Goal: Task Accomplishment & Management: Manage account settings

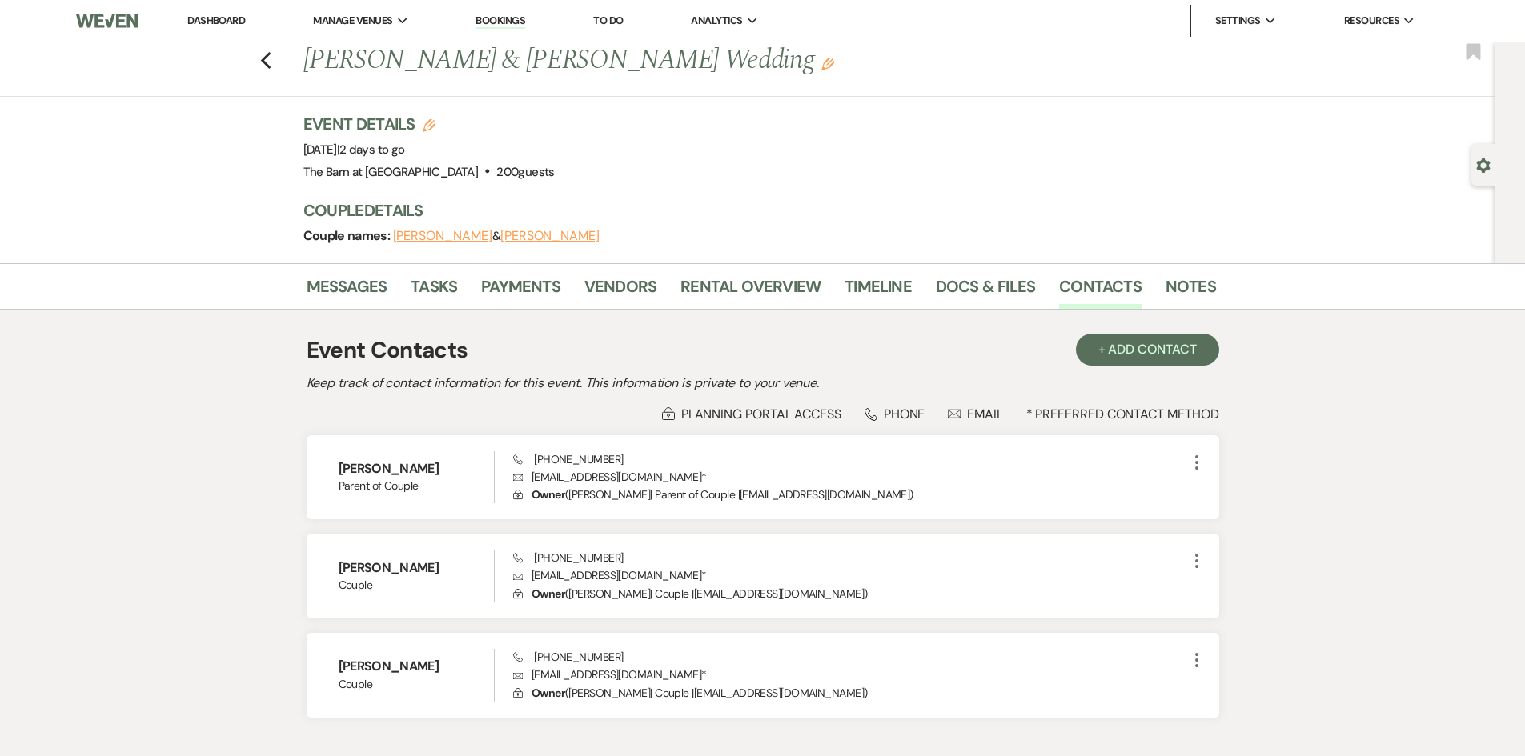
click at [238, 24] on link "Dashboard" at bounding box center [216, 21] width 58 height 14
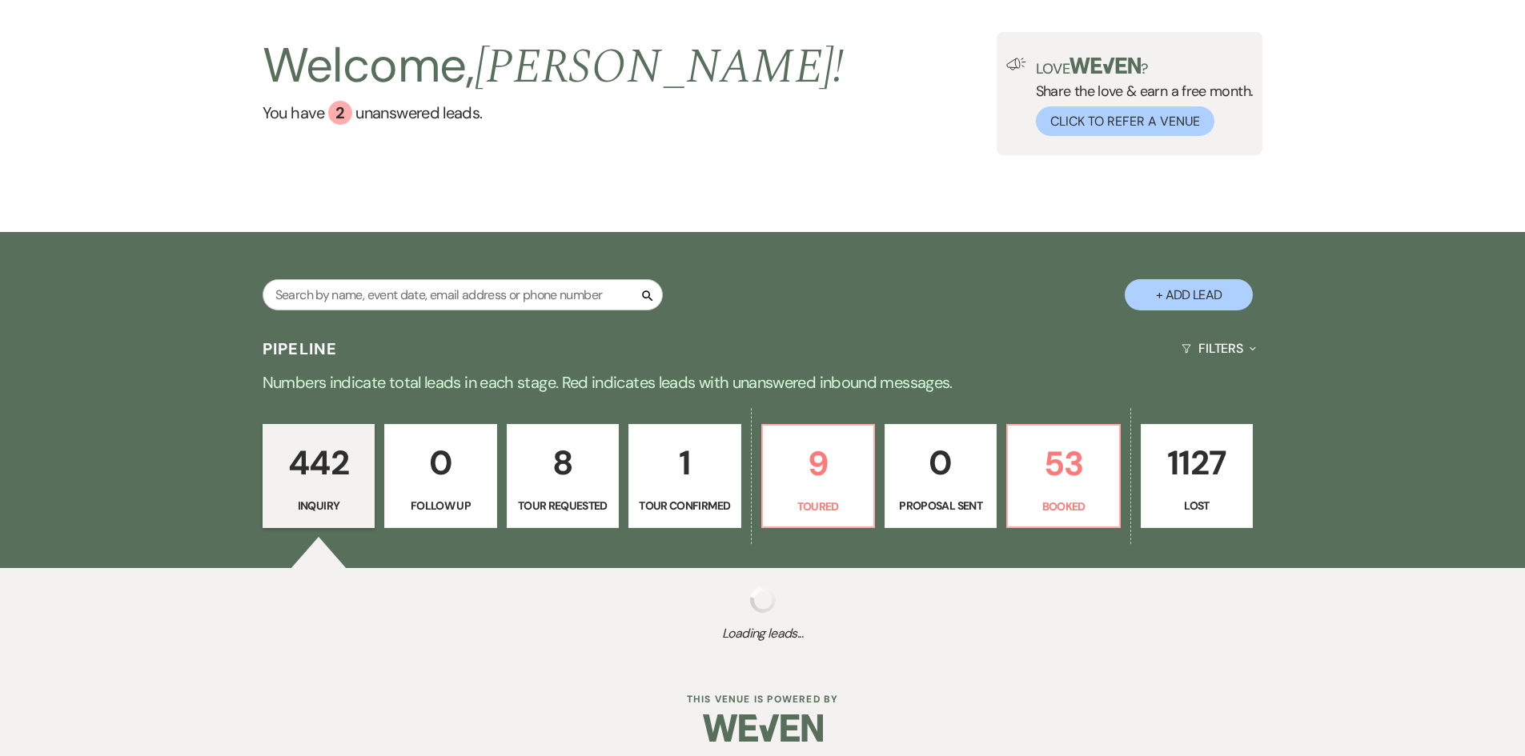
scroll to position [95, 0]
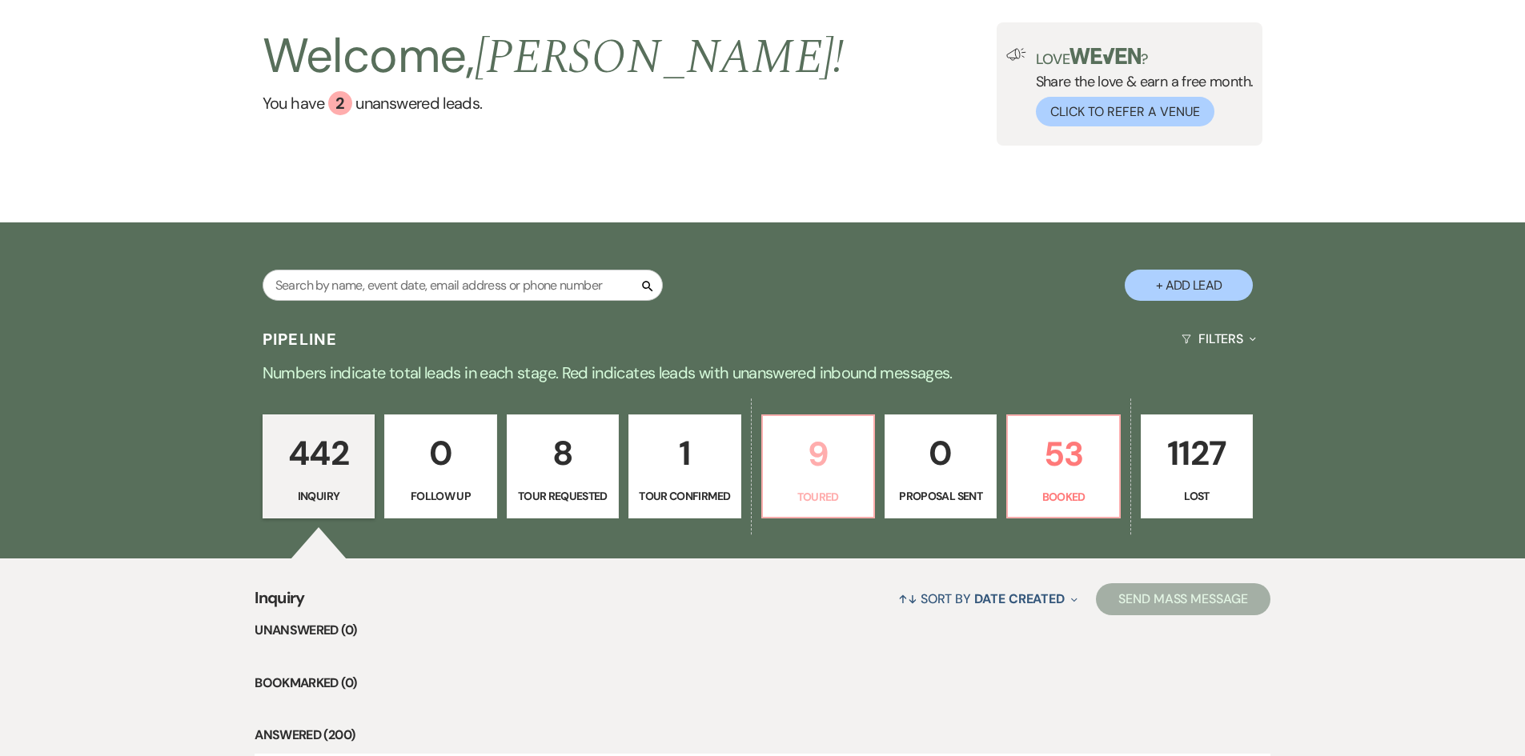
click at [797, 427] on p "9" at bounding box center [818, 454] width 91 height 54
click at [817, 124] on div "Welcome, [PERSON_NAME] ! You have 2 unanswered lead s . Love ? Share the love &…" at bounding box center [763, 83] width 1153 height 123
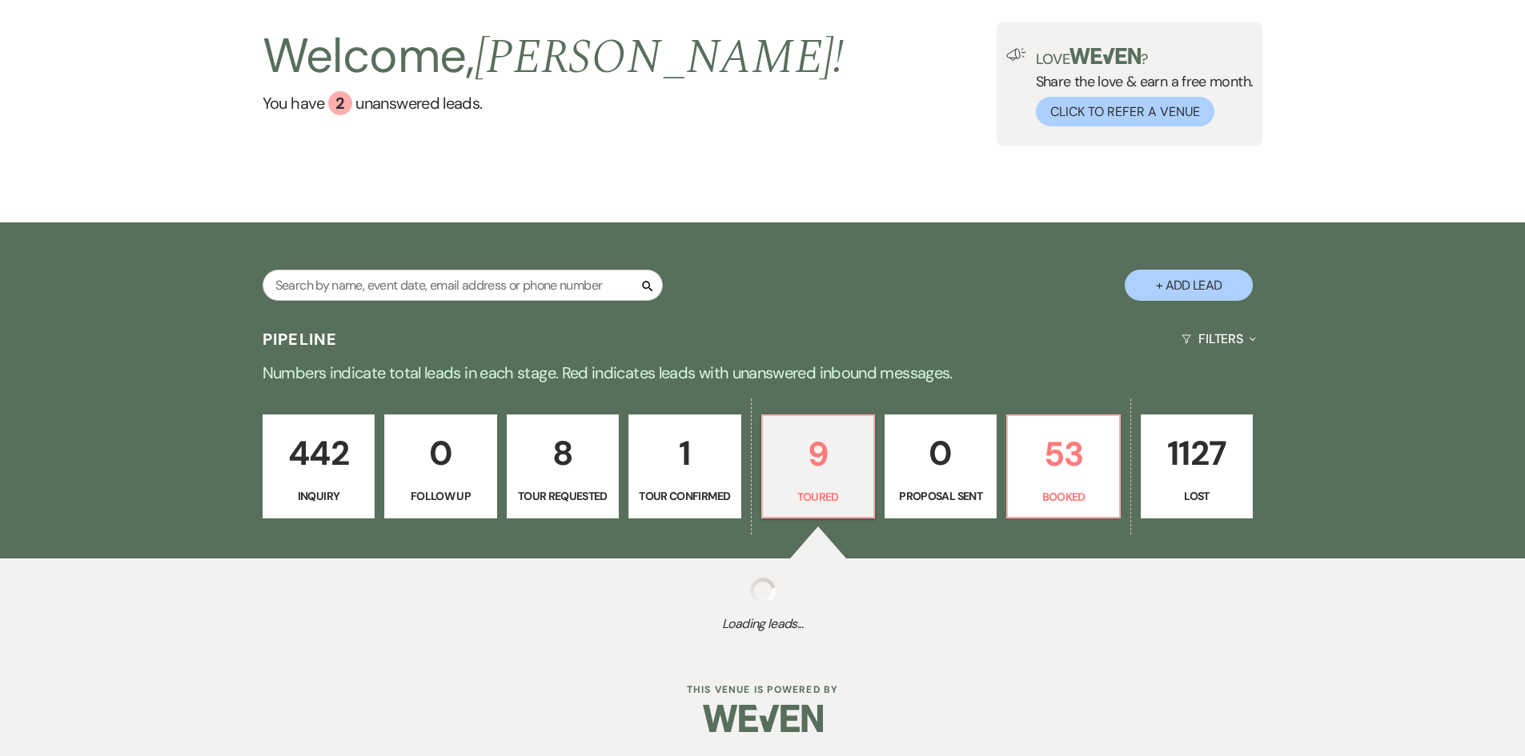
select select "5"
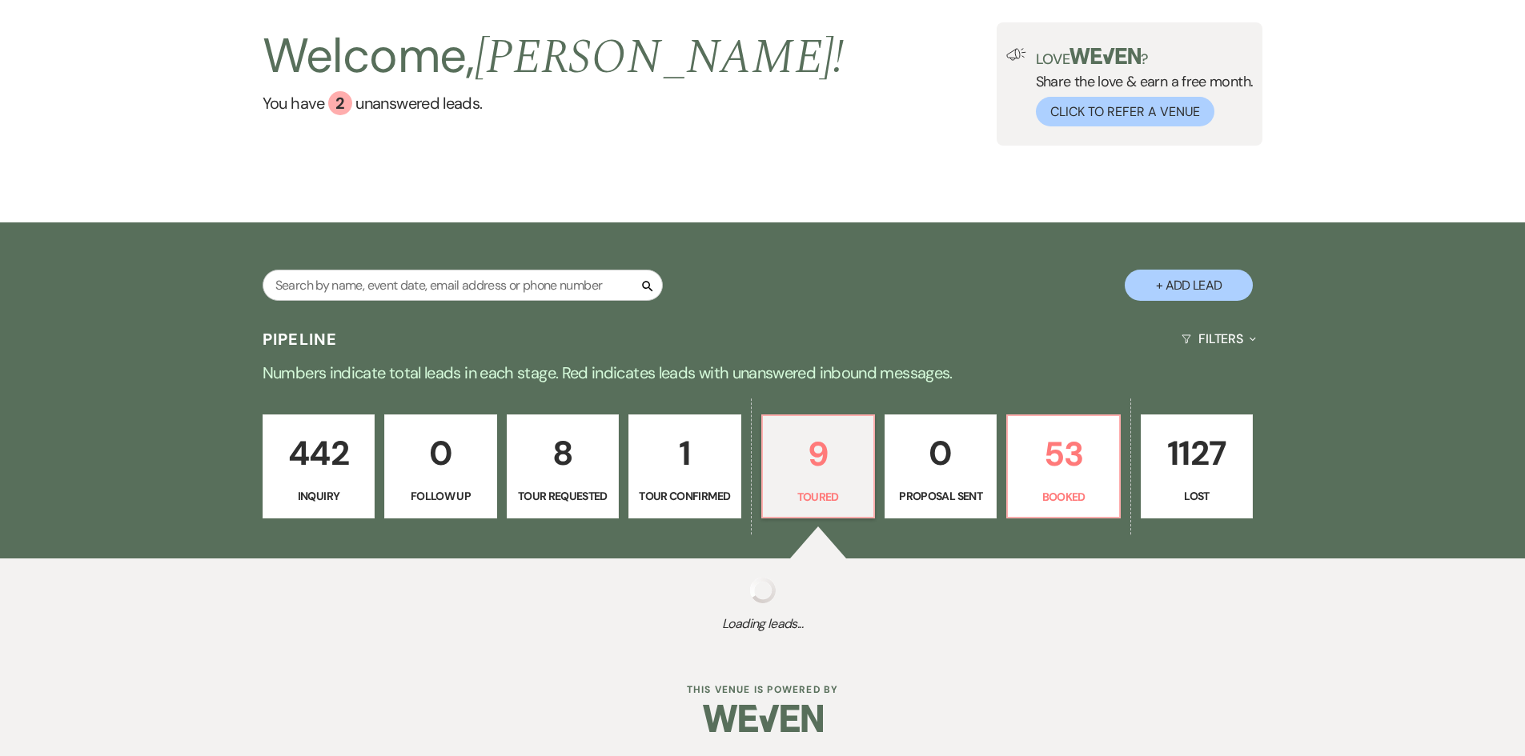
select select "5"
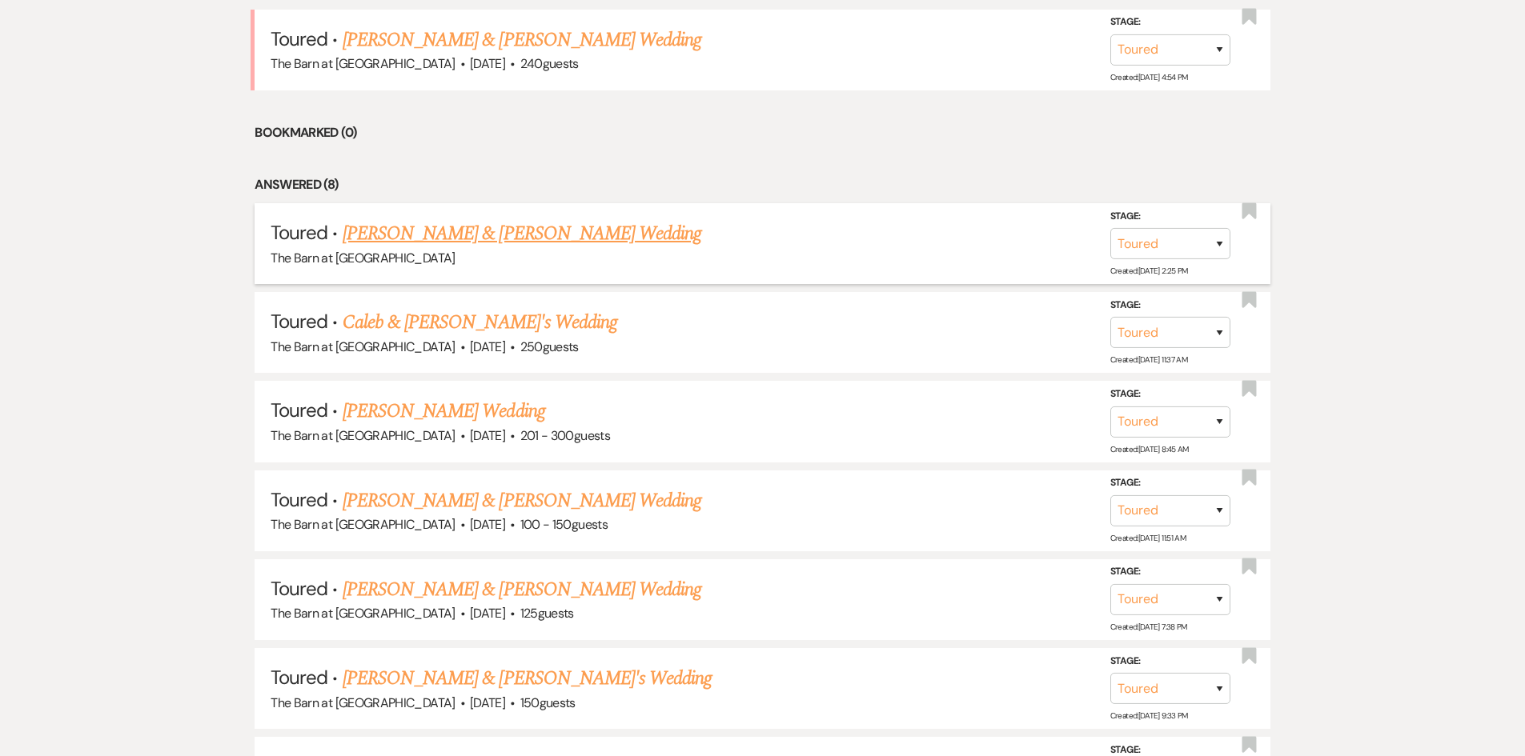
scroll to position [736, 0]
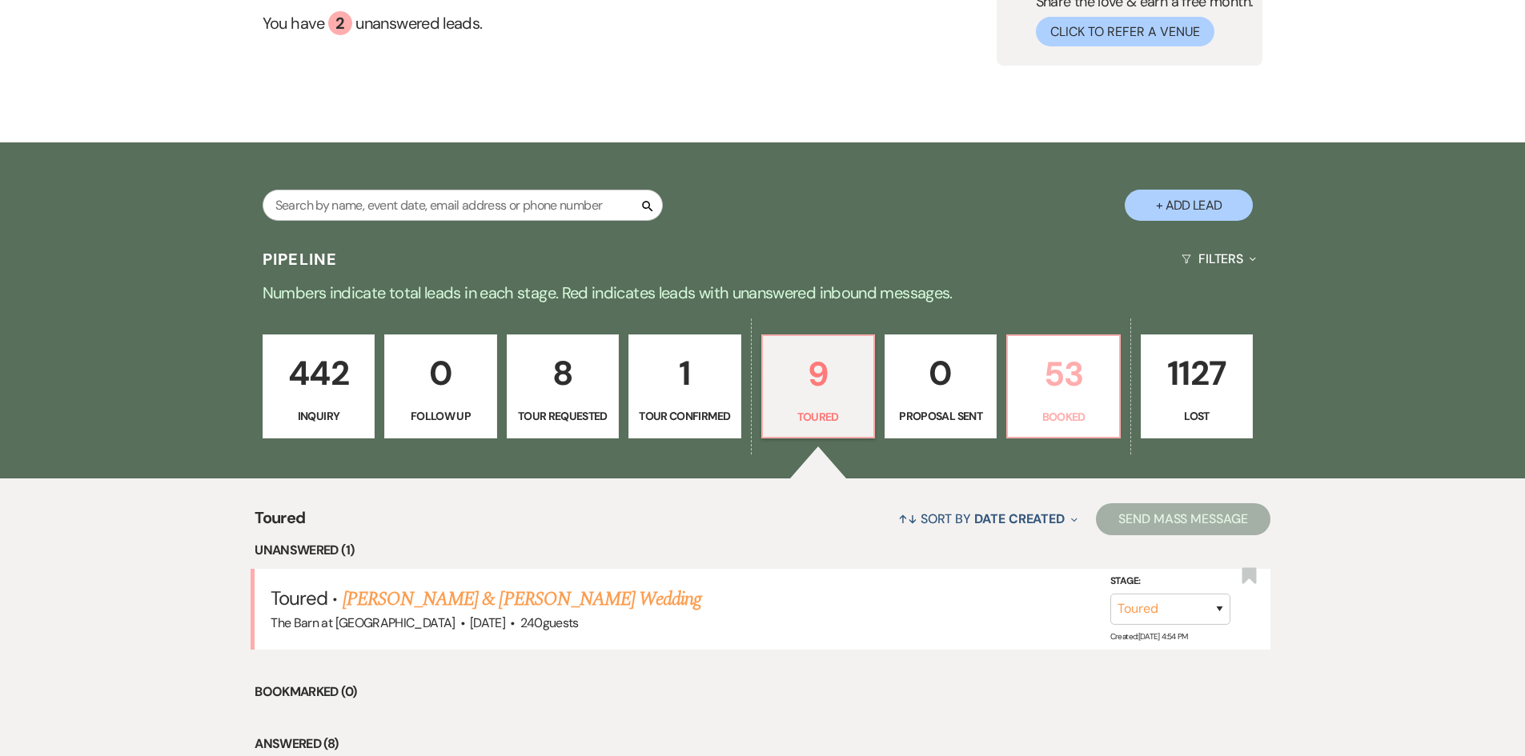
click at [1042, 391] on p "53" at bounding box center [1062, 374] width 91 height 54
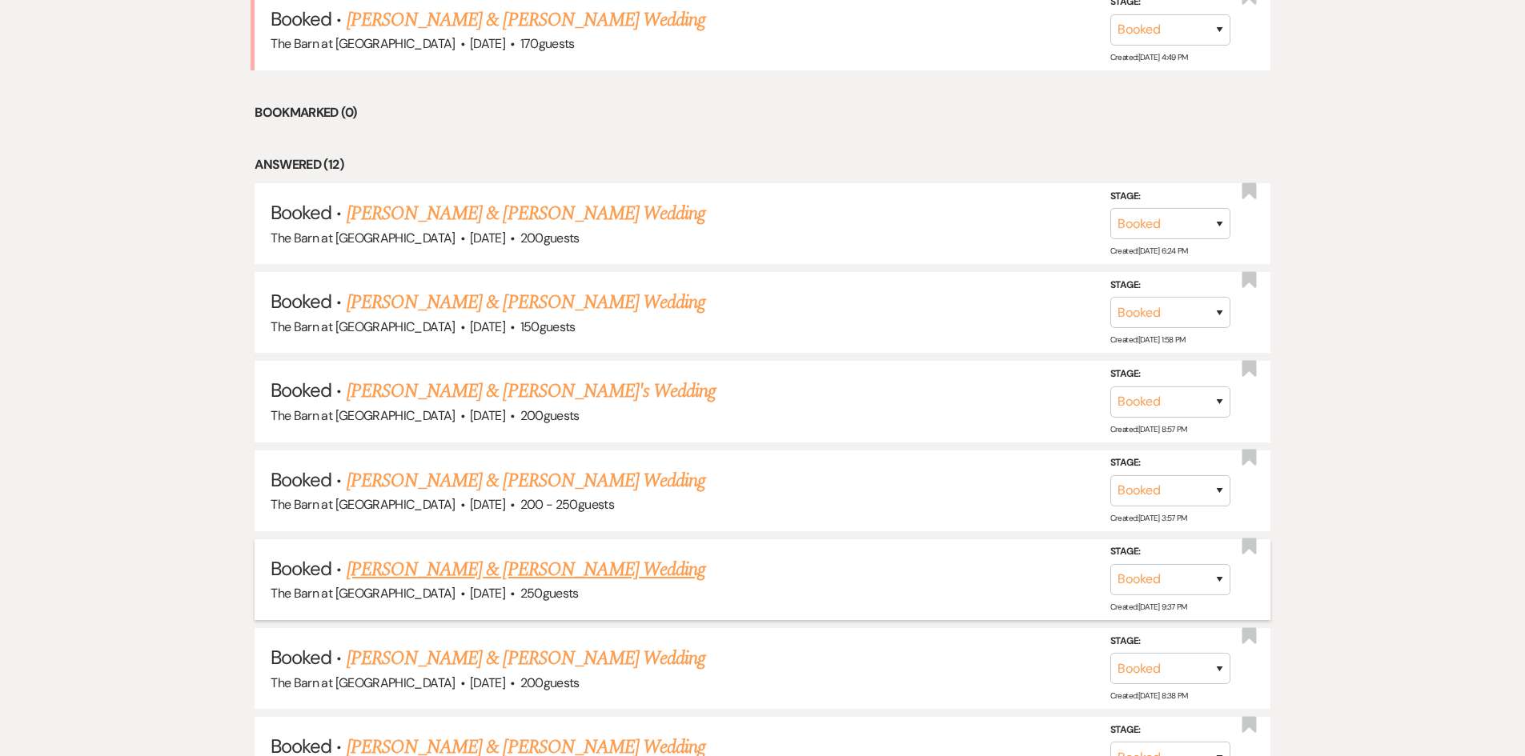
scroll to position [736, 0]
